Goal: Check status: Check status

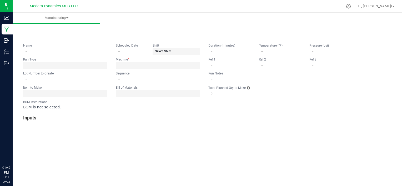
type input "CLDZ NIghttime"
type input "CLDZNYVG250919BULK"
type input "0"
type input "1"
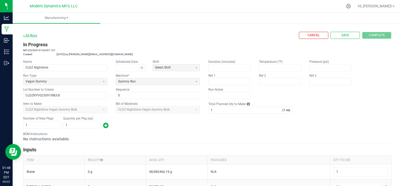
click at [32, 36] on link "< All Runs" at bounding box center [30, 36] width 14 height 4
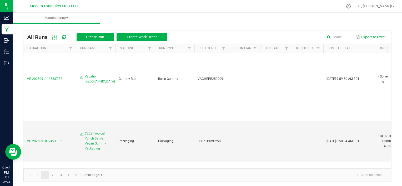
scroll to position [747, 0]
click at [47, 139] on span "MP-20250910124931-86" at bounding box center [45, 141] width 36 height 4
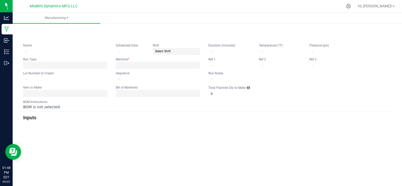
type input "CLDZ Tropical Punch Sativa Vegan Gummy Packaging"
type input "[DATE]"
type input "CLDZTPSVG25090220PK"
type input "0"
type input "230"
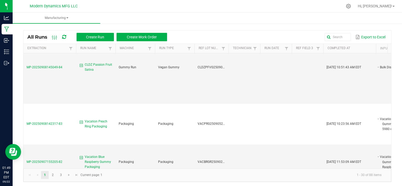
scroll to position [966, 0]
